Goal: Find specific page/section: Find specific page/section

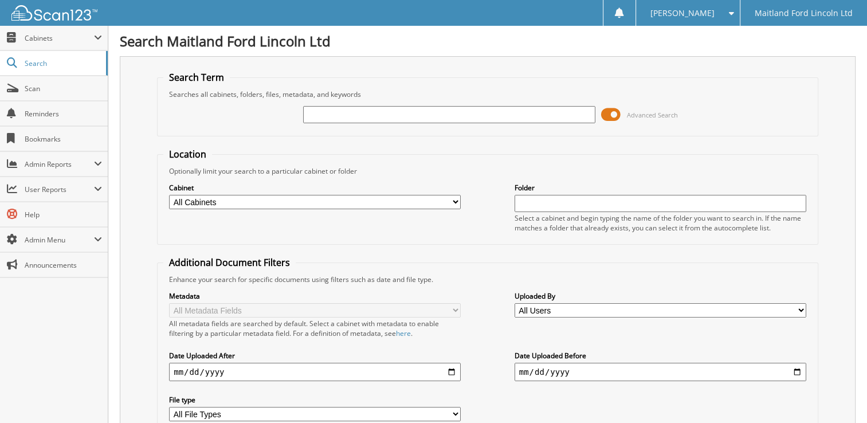
click at [353, 115] on input "text" at bounding box center [449, 114] width 292 height 17
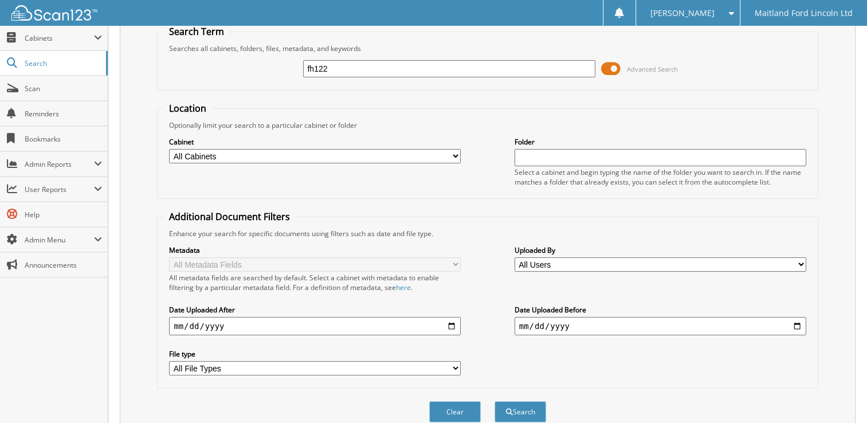
scroll to position [87, 0]
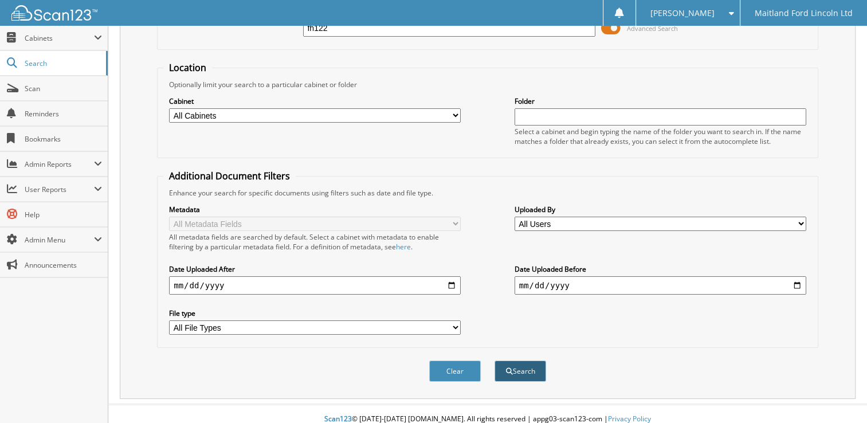
type input "fh122"
click at [524, 369] on button "Search" at bounding box center [521, 371] width 52 height 21
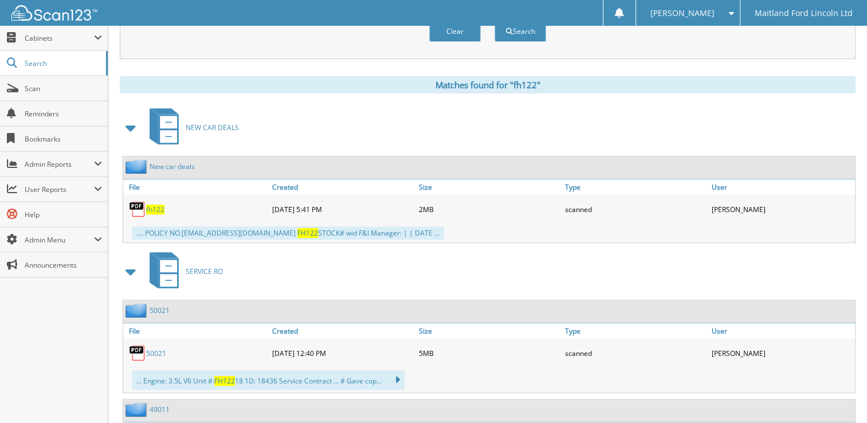
scroll to position [507, 0]
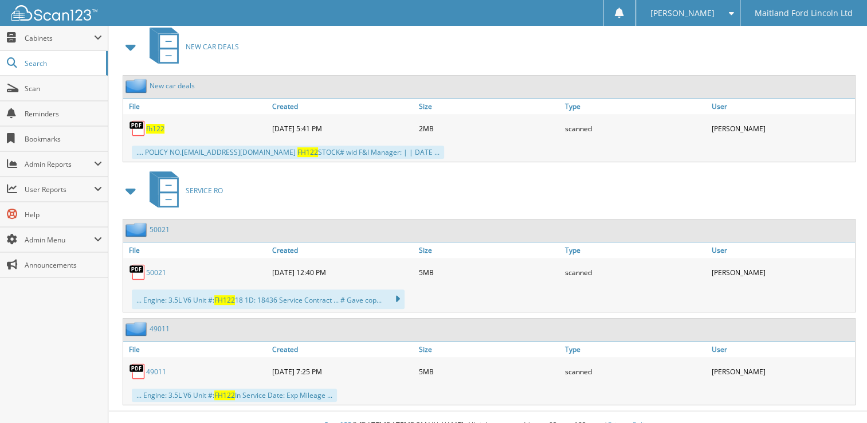
click at [149, 124] on span "fh122" at bounding box center [155, 129] width 18 height 10
